Goal: Task Accomplishment & Management: Complete application form

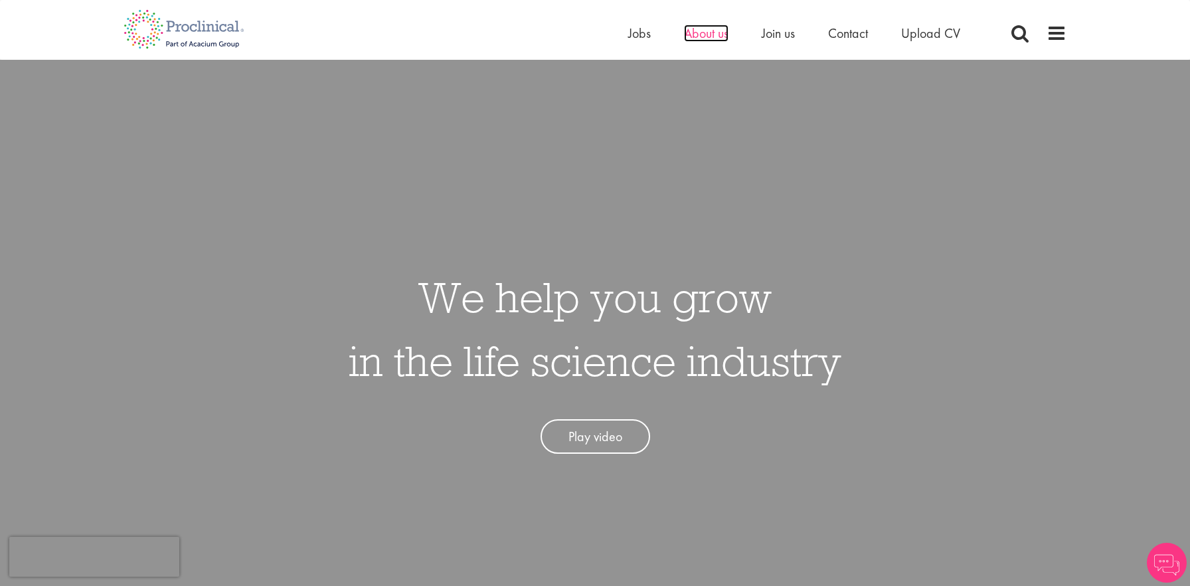
click at [692, 40] on span "About us" at bounding box center [706, 33] width 45 height 17
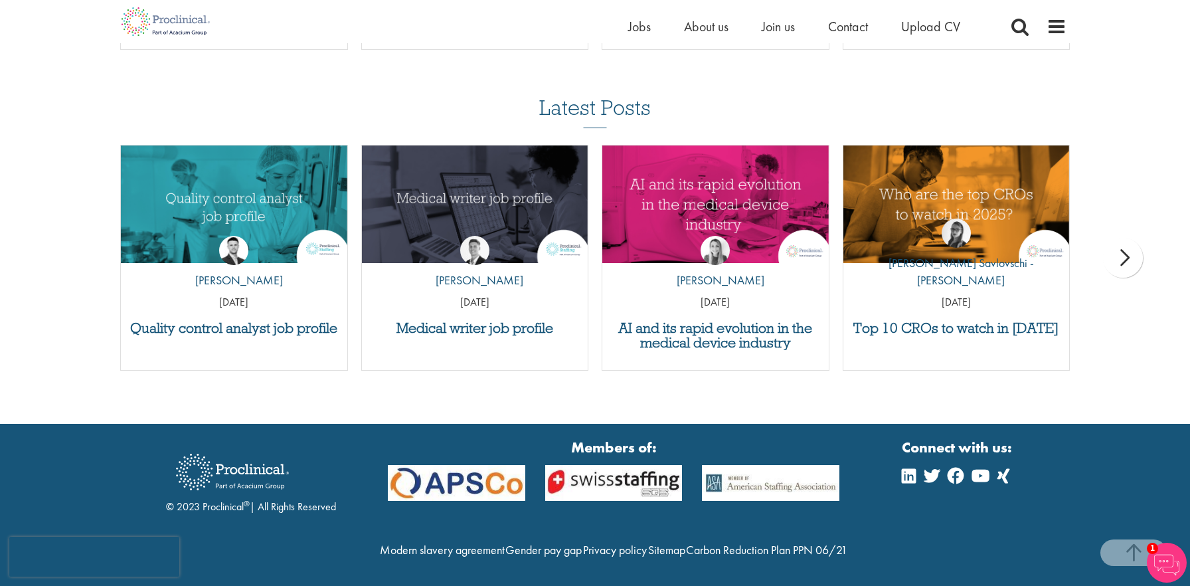
scroll to position [2655, 0]
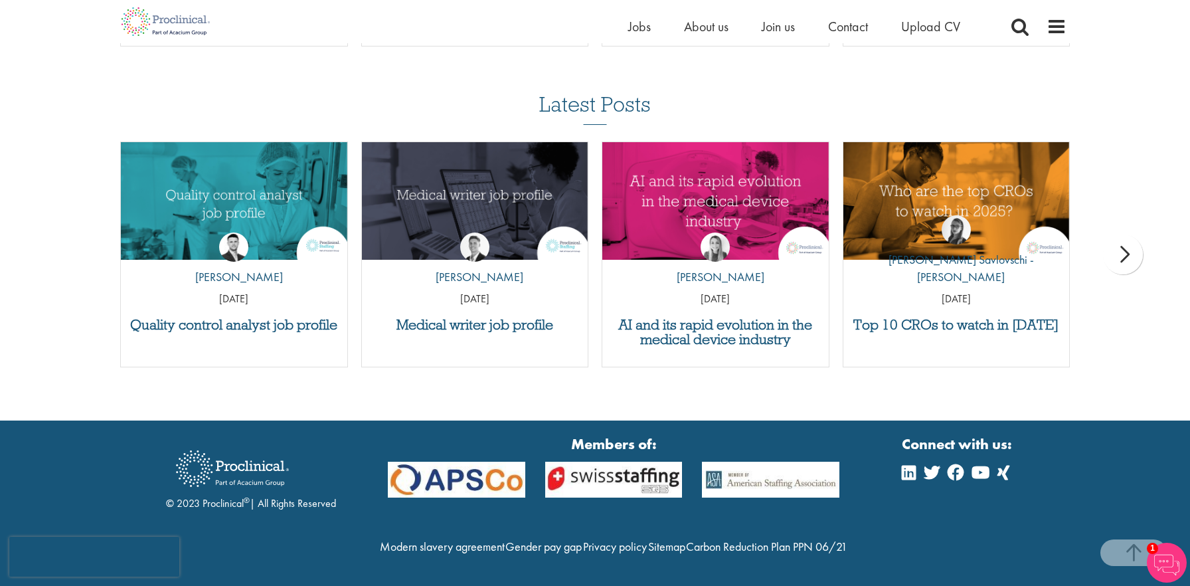
click at [1125, 234] on div "next" at bounding box center [1123, 254] width 40 height 40
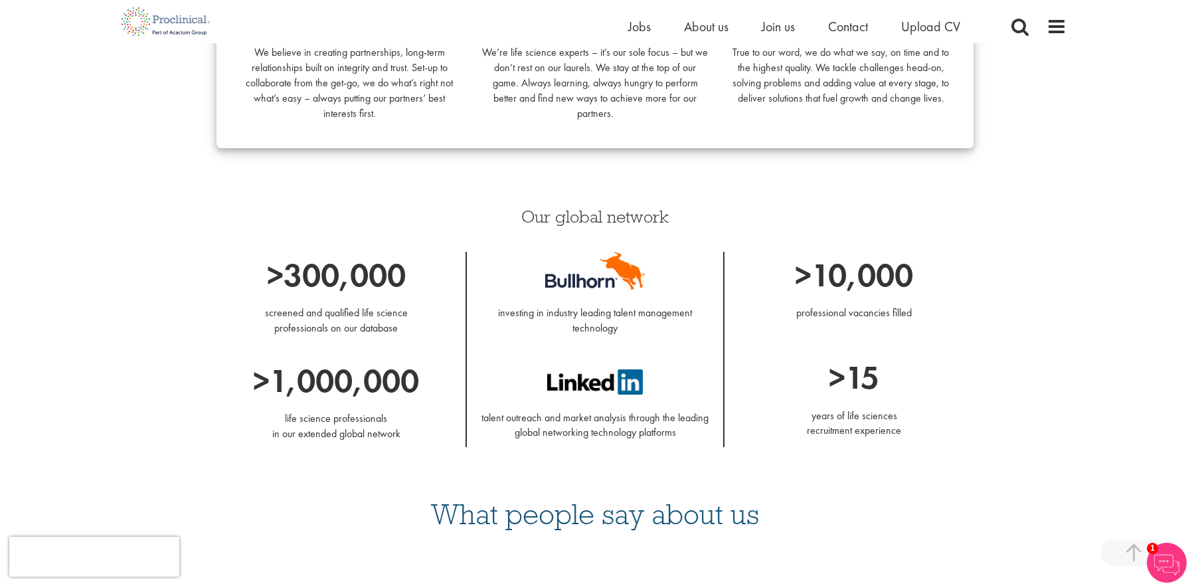
scroll to position [1127, 0]
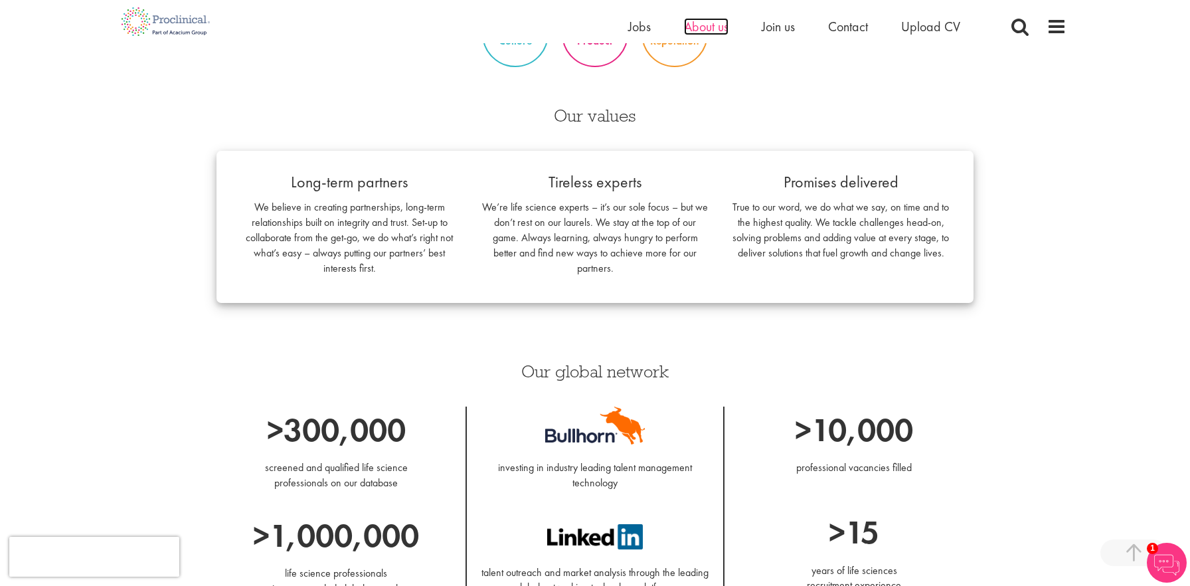
click at [701, 24] on span "About us" at bounding box center [706, 26] width 45 height 17
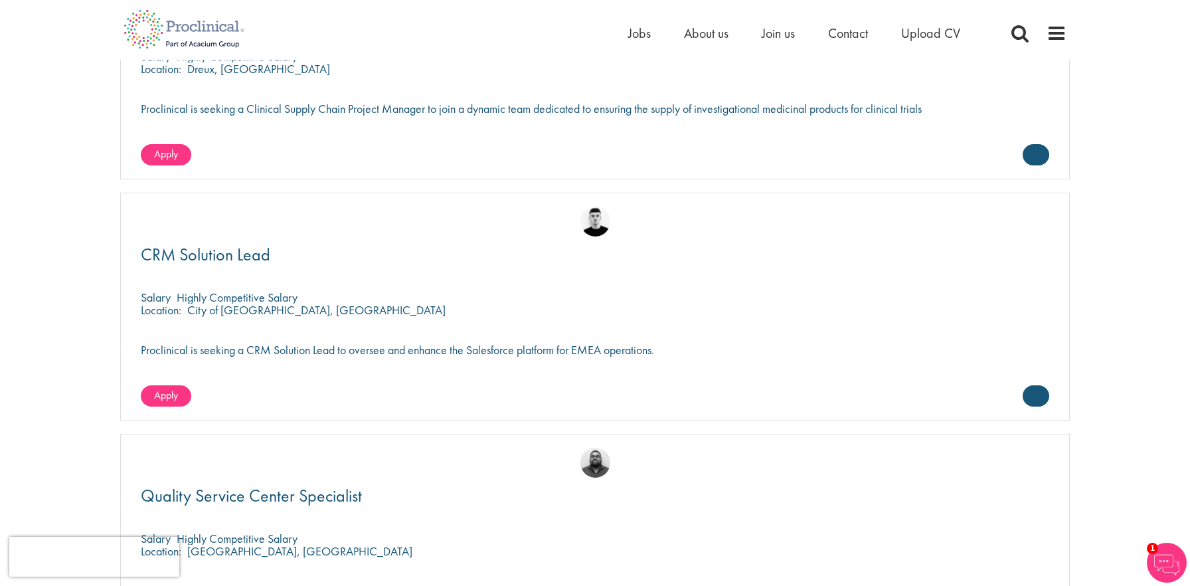
scroll to position [2678, 0]
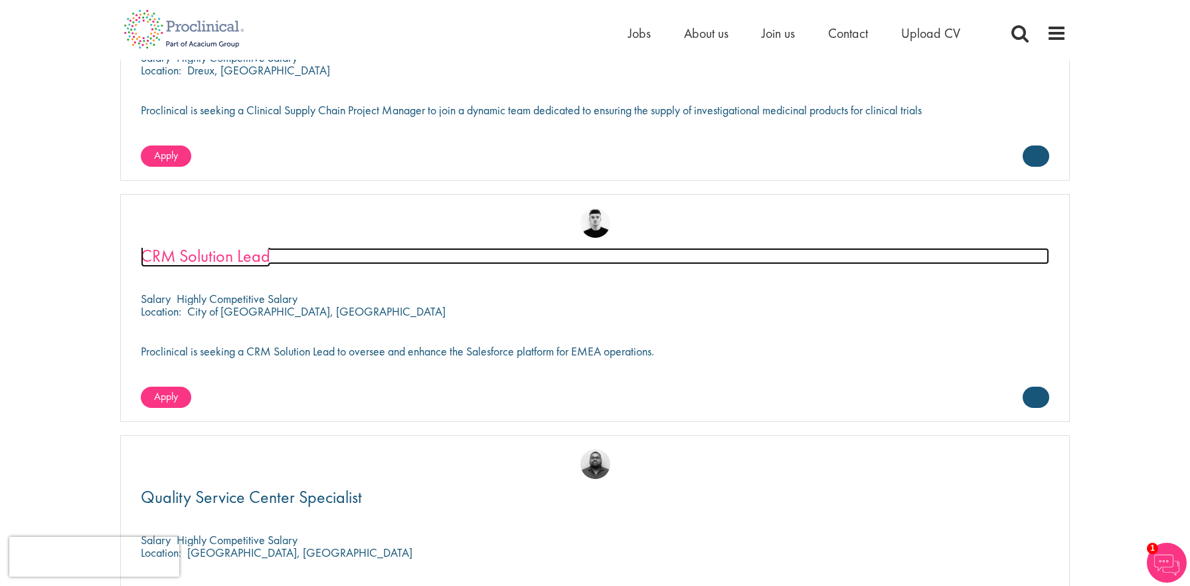
click at [197, 255] on span "CRM Solution Lead" at bounding box center [206, 255] width 130 height 23
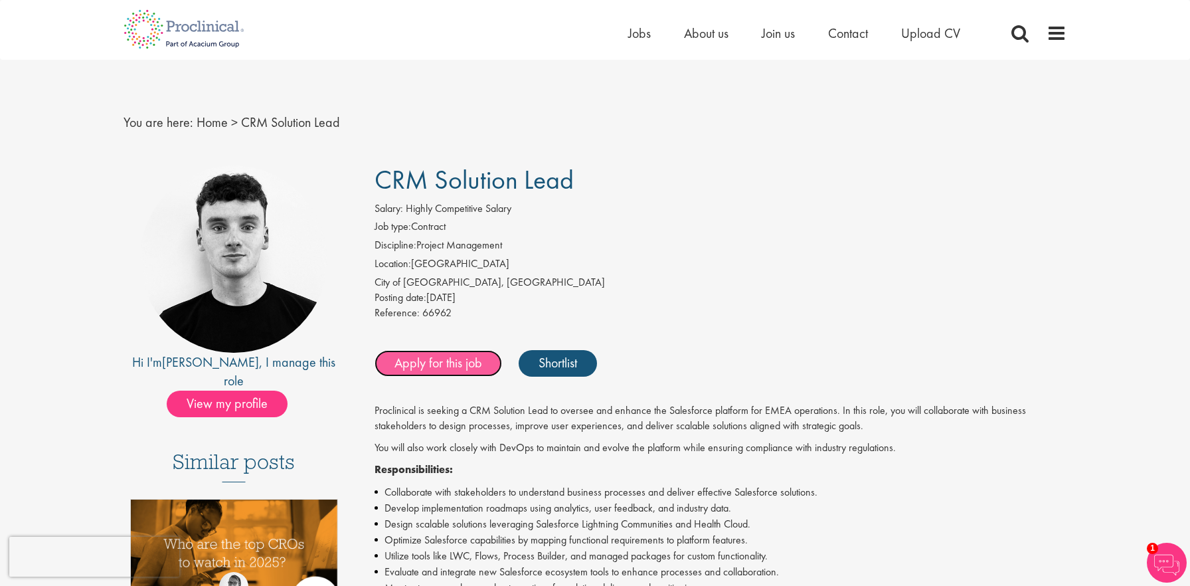
click at [425, 361] on link "Apply for this job" at bounding box center [439, 363] width 128 height 27
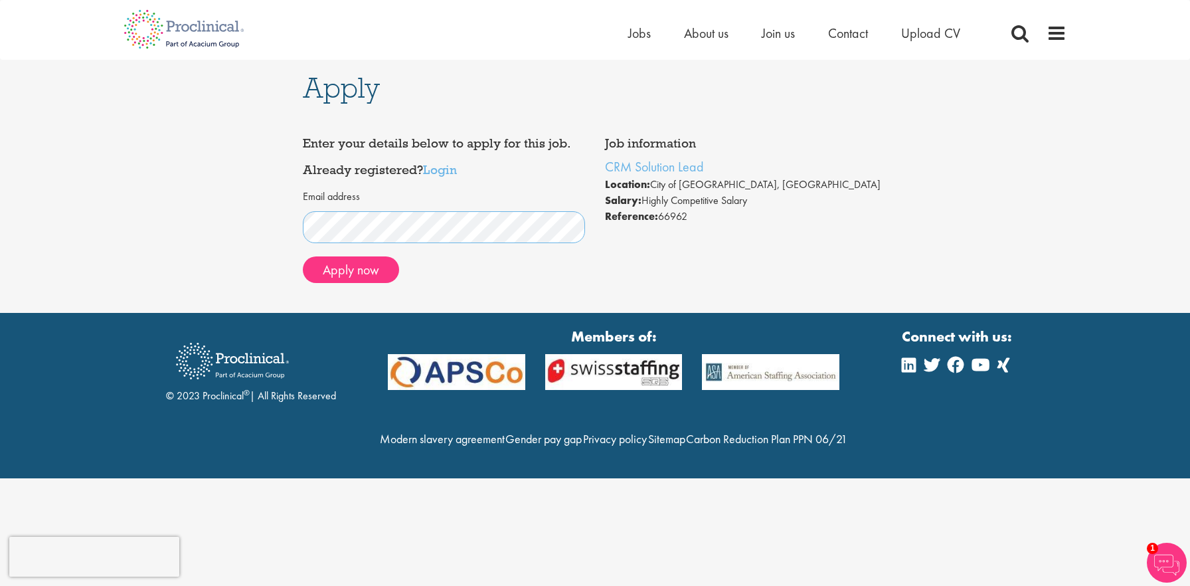
click at [259, 238] on div "Apply Job information CRM Solution Lead Location: City of London, England Salar…" at bounding box center [595, 186] width 1210 height 253
click at [244, 221] on div "Apply Job information CRM Solution Lead Location: City of London, England Salar…" at bounding box center [595, 186] width 1210 height 253
click at [349, 275] on button "Apply now" at bounding box center [351, 269] width 96 height 27
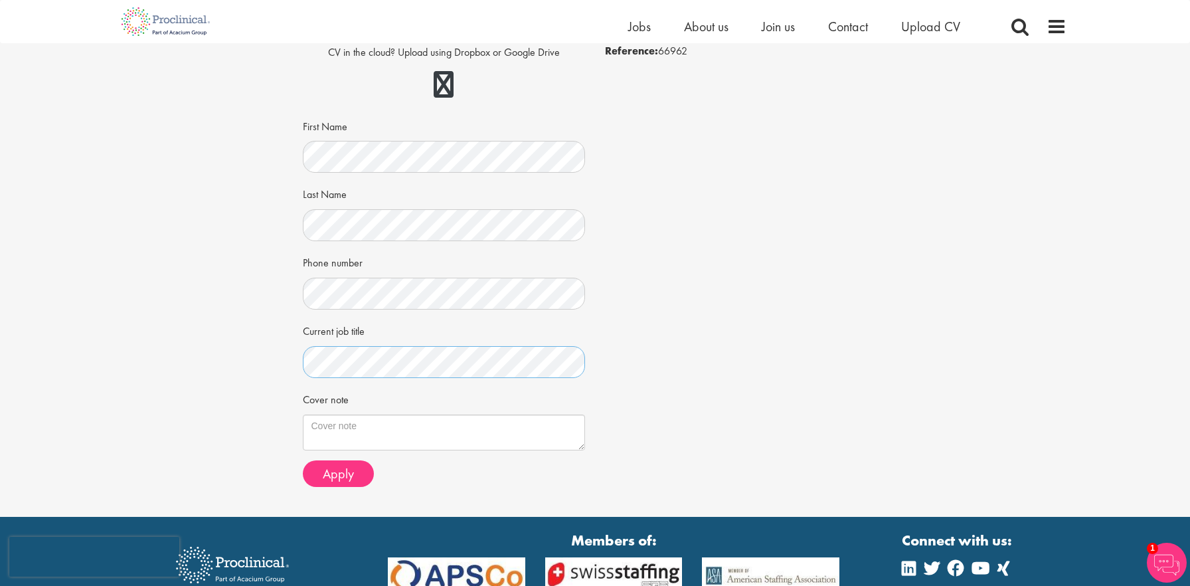
scroll to position [227, 0]
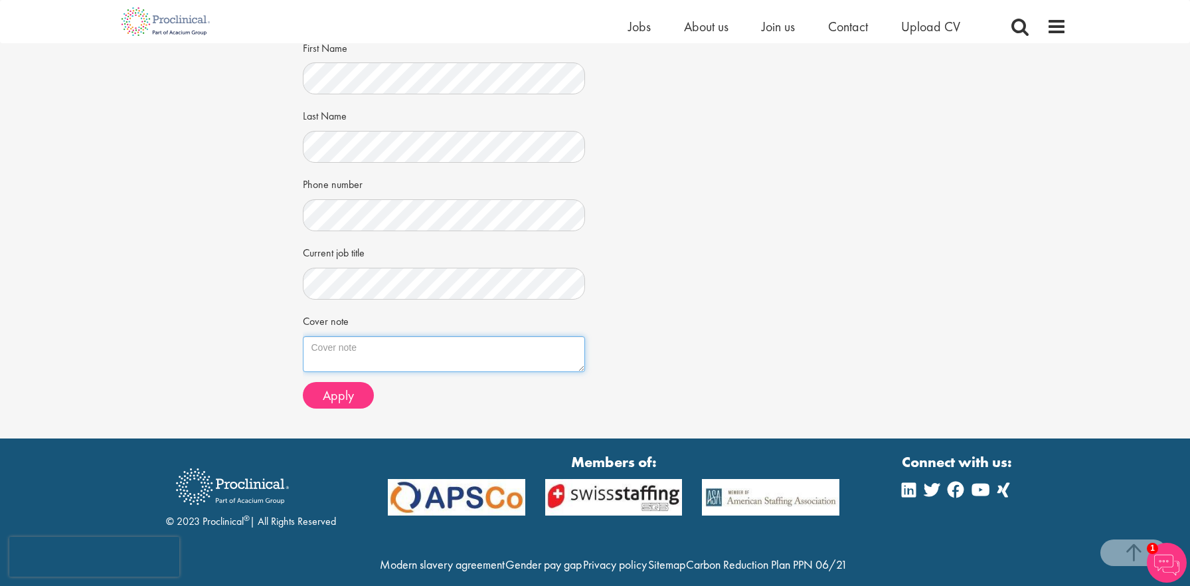
click at [334, 355] on textarea "Cover note" at bounding box center [444, 354] width 283 height 36
paste textarea "I am a Salesforce Solution Architect with 12+ years of experience and six Sales…"
click at [341, 363] on textarea "I am a Salesforce Solution Architect with 12+ years of experience and six Sales…" at bounding box center [444, 354] width 283 height 36
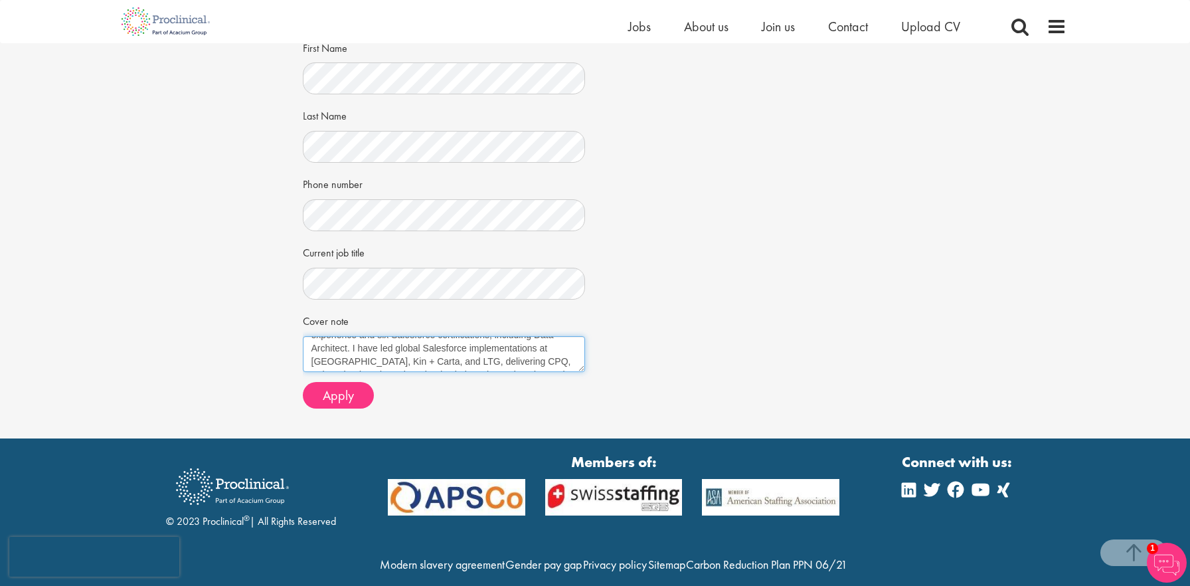
click at [472, 363] on textarea "I am a Salesforce Solution Architect with 12+ years of experience and six Sales…" at bounding box center [444, 354] width 283 height 36
click at [519, 362] on textarea "I am a Salesforce Solution Architect with 12+ years of experience and six Sales…" at bounding box center [444, 354] width 283 height 36
click at [564, 359] on textarea "I am a Salesforce Solution Architect with 12+ years of experience and six Sales…" at bounding box center [444, 354] width 283 height 36
type textarea "I am a Salesforce Solution Architect with 12+ years of experience and six Sales…"
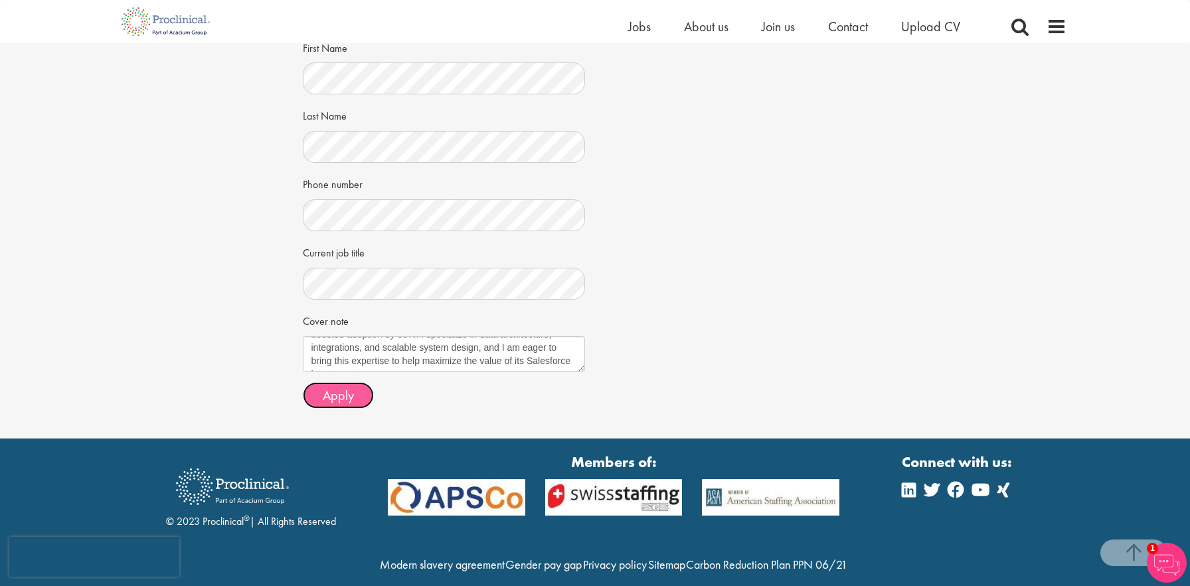
click at [352, 390] on span "Apply" at bounding box center [338, 395] width 31 height 17
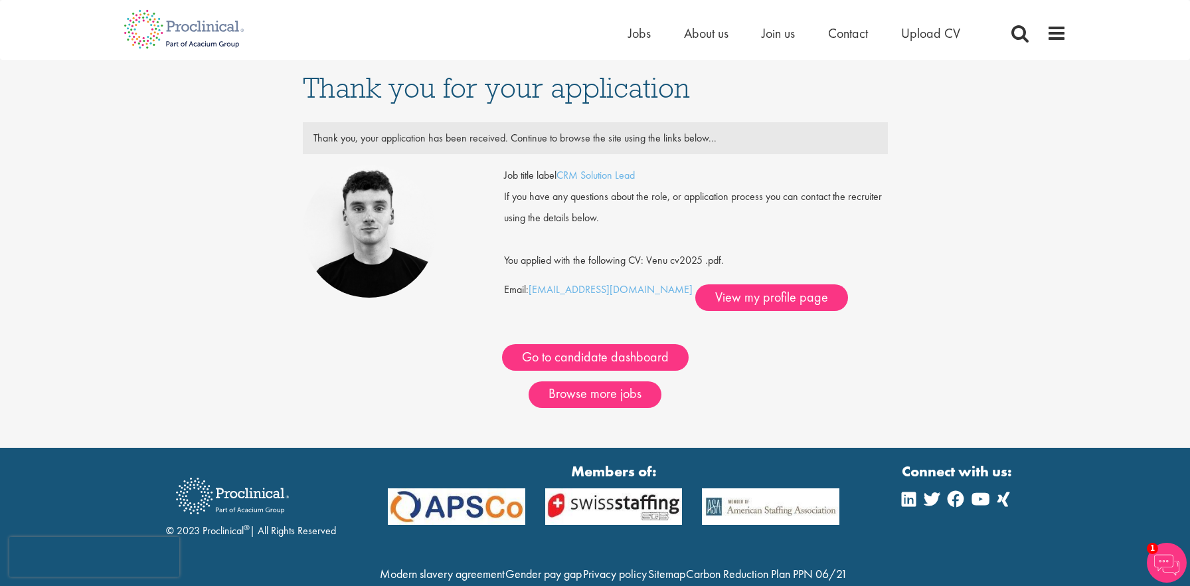
click at [217, 242] on div "Thank you for your application Thank you, your application has been received. C…" at bounding box center [595, 254] width 1210 height 388
click at [543, 360] on link "Go to candidate dashboard" at bounding box center [595, 357] width 187 height 27
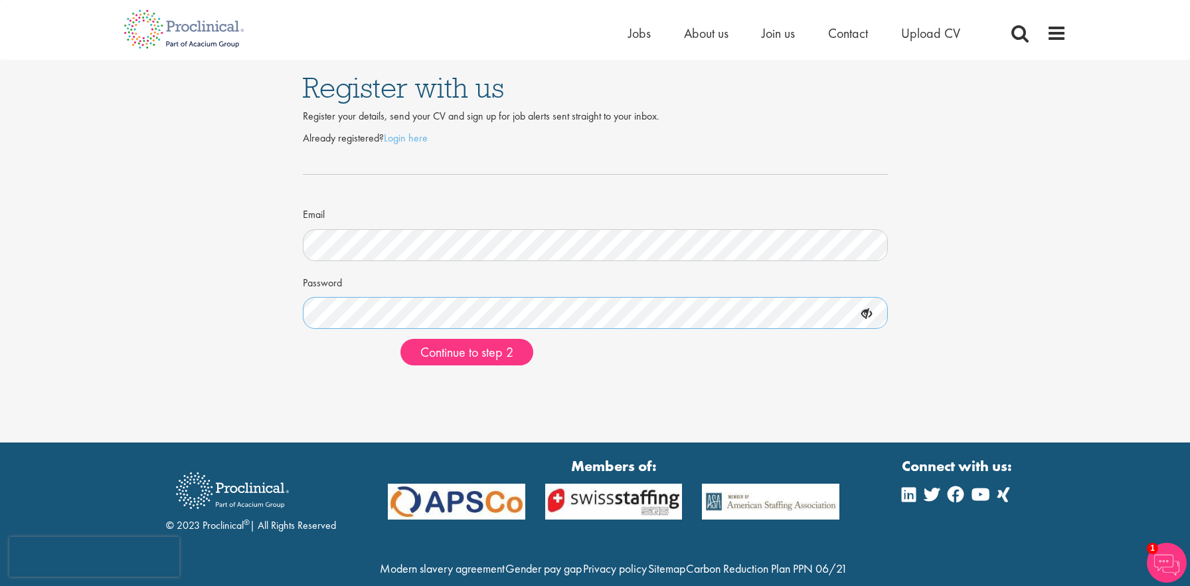
click at [401, 339] on button "Continue to step 2" at bounding box center [467, 352] width 133 height 27
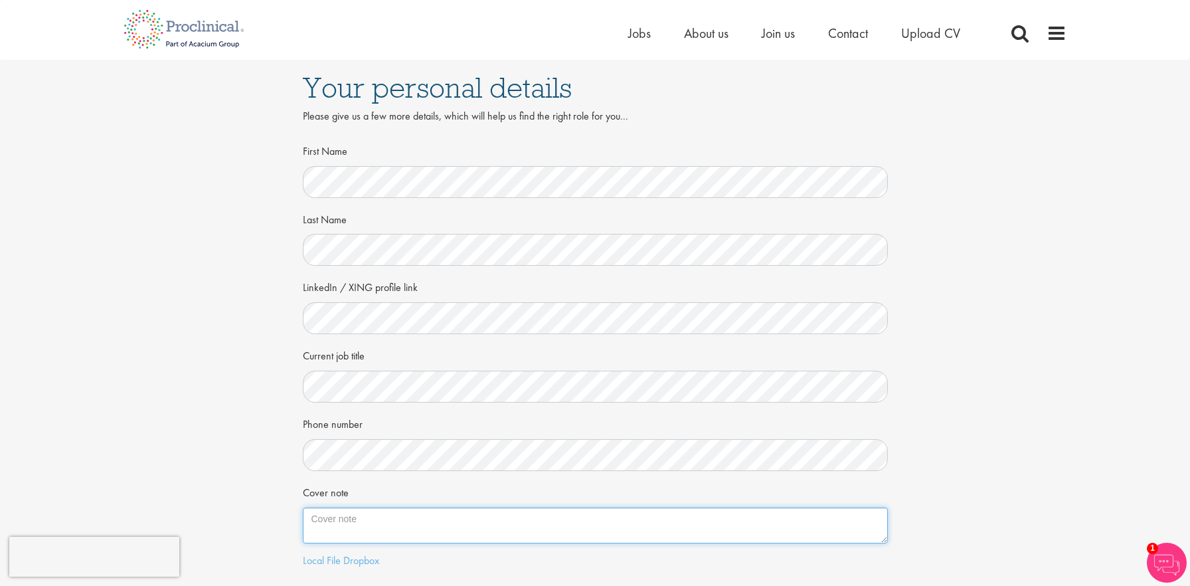
click at [359, 528] on textarea "Cover note" at bounding box center [595, 525] width 585 height 36
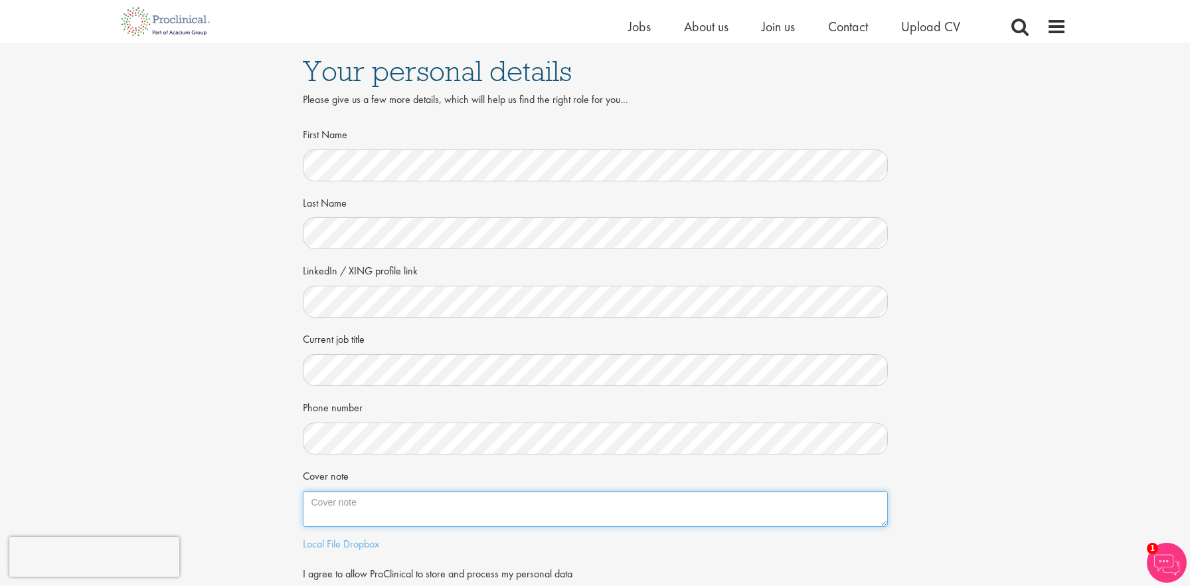
scroll to position [229, 0]
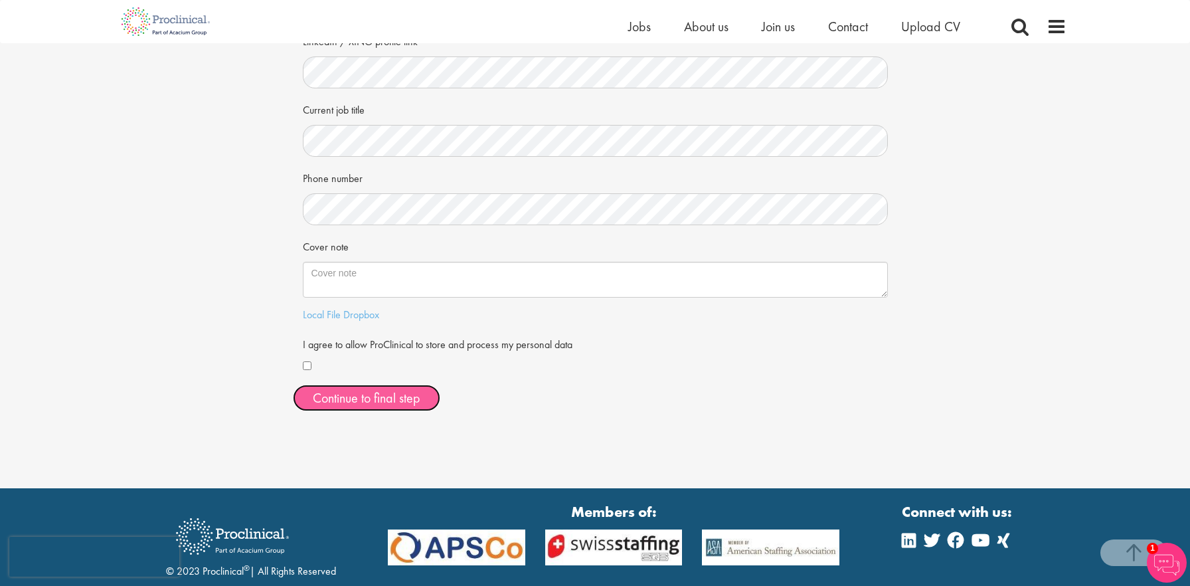
click at [387, 404] on button "Continue to final step" at bounding box center [366, 398] width 147 height 27
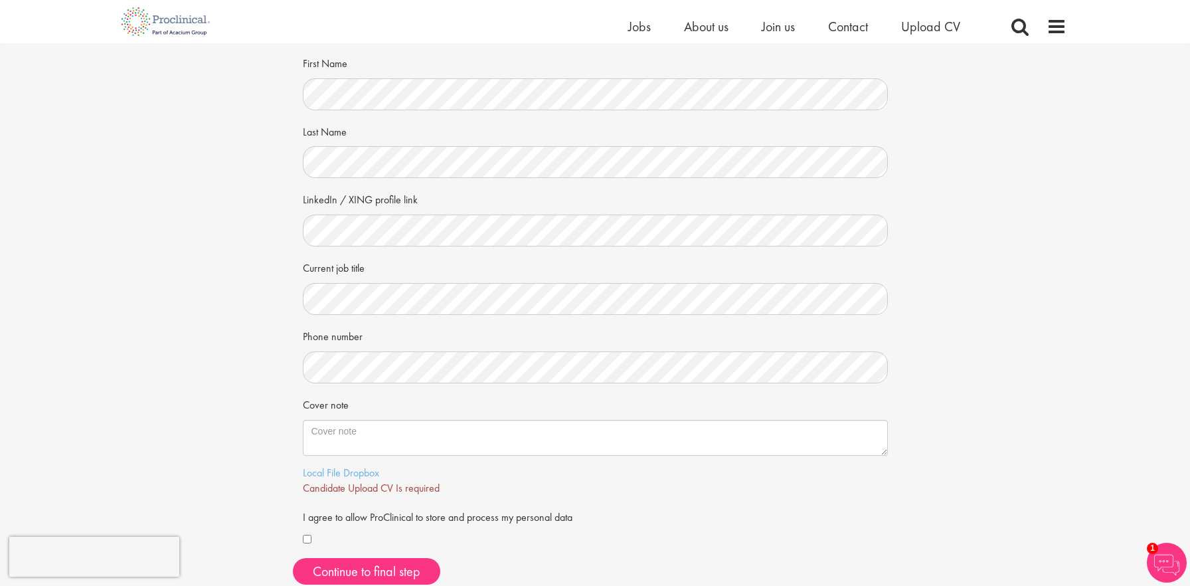
scroll to position [166, 0]
